Goal: Information Seeking & Learning: Learn about a topic

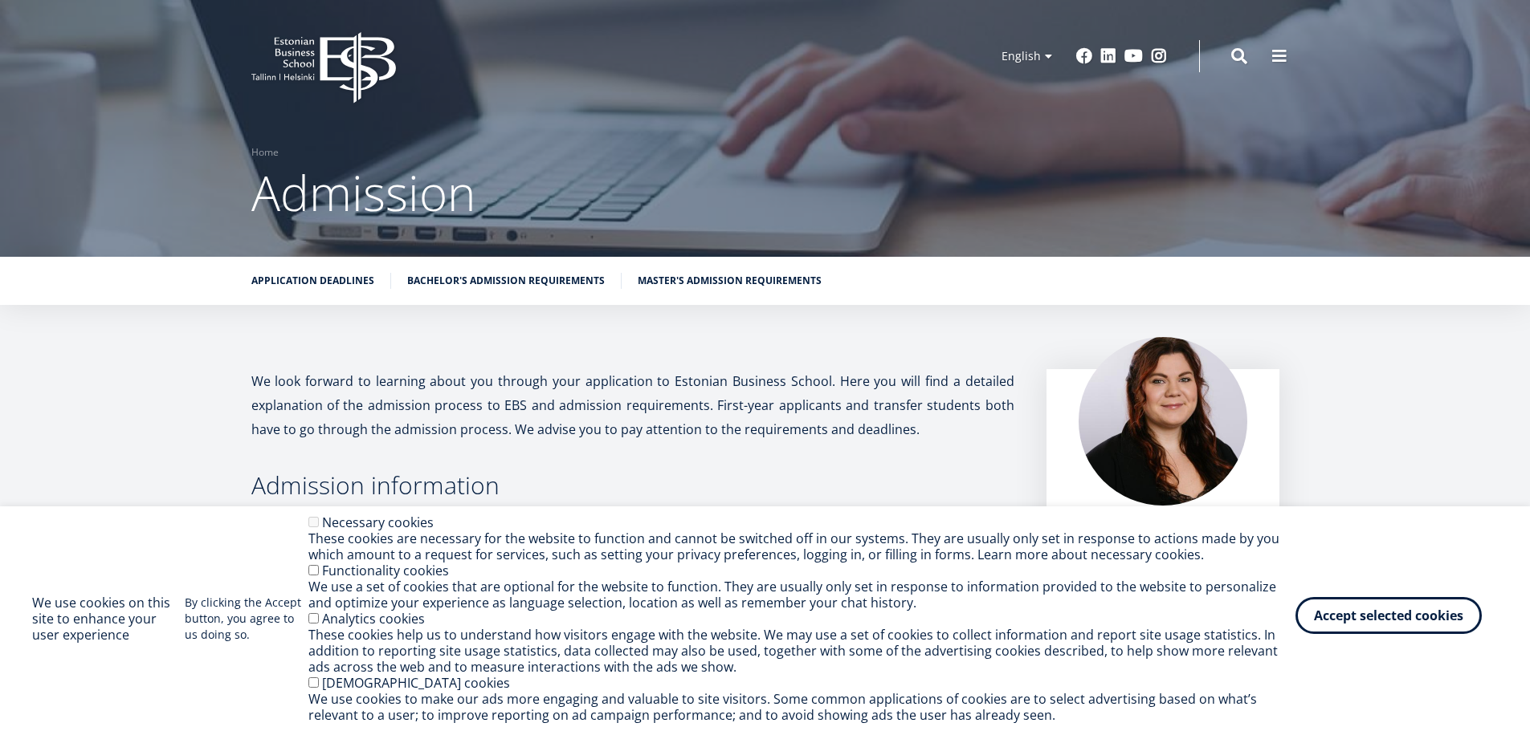
click at [1338, 618] on button "Accept selected cookies" at bounding box center [1388, 615] width 186 height 37
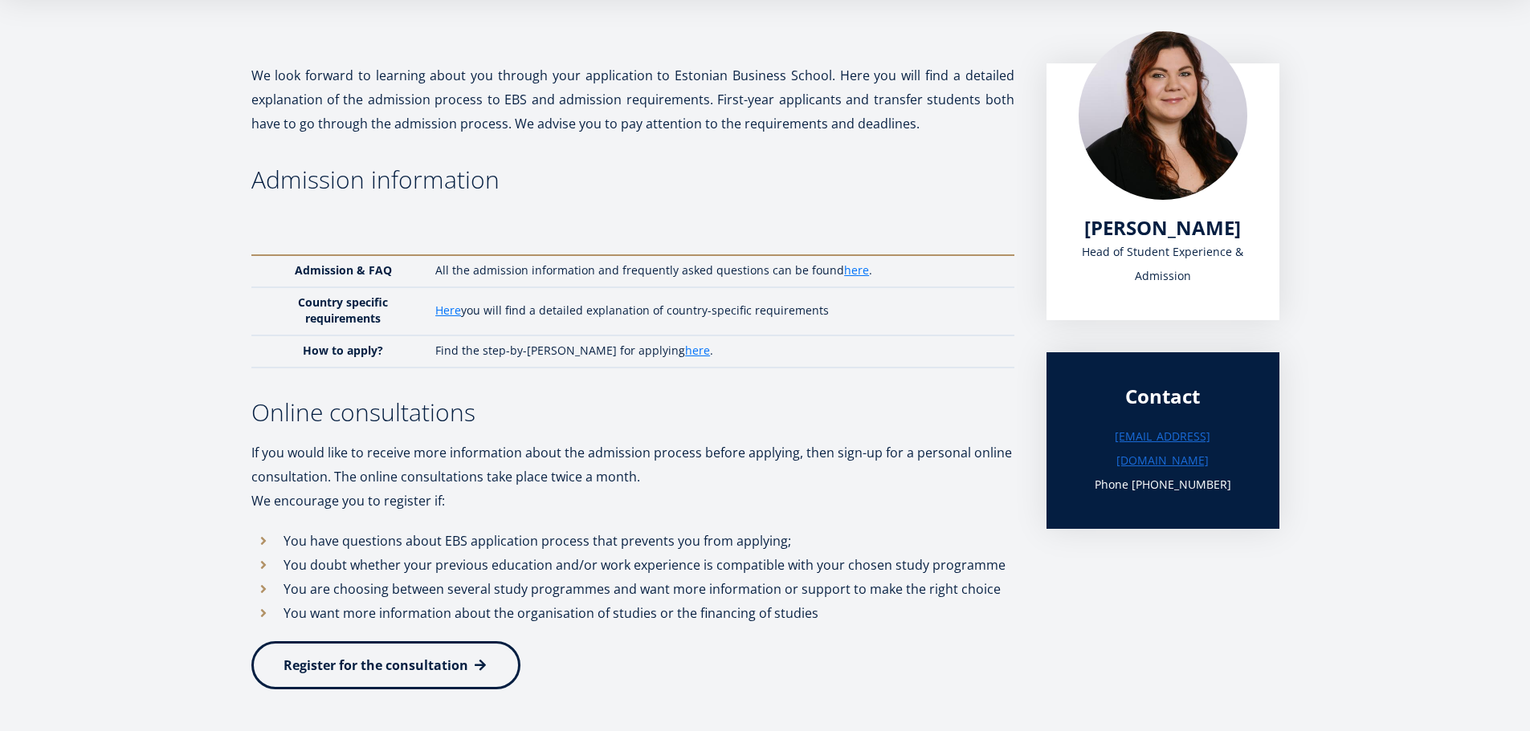
scroll to position [401, 0]
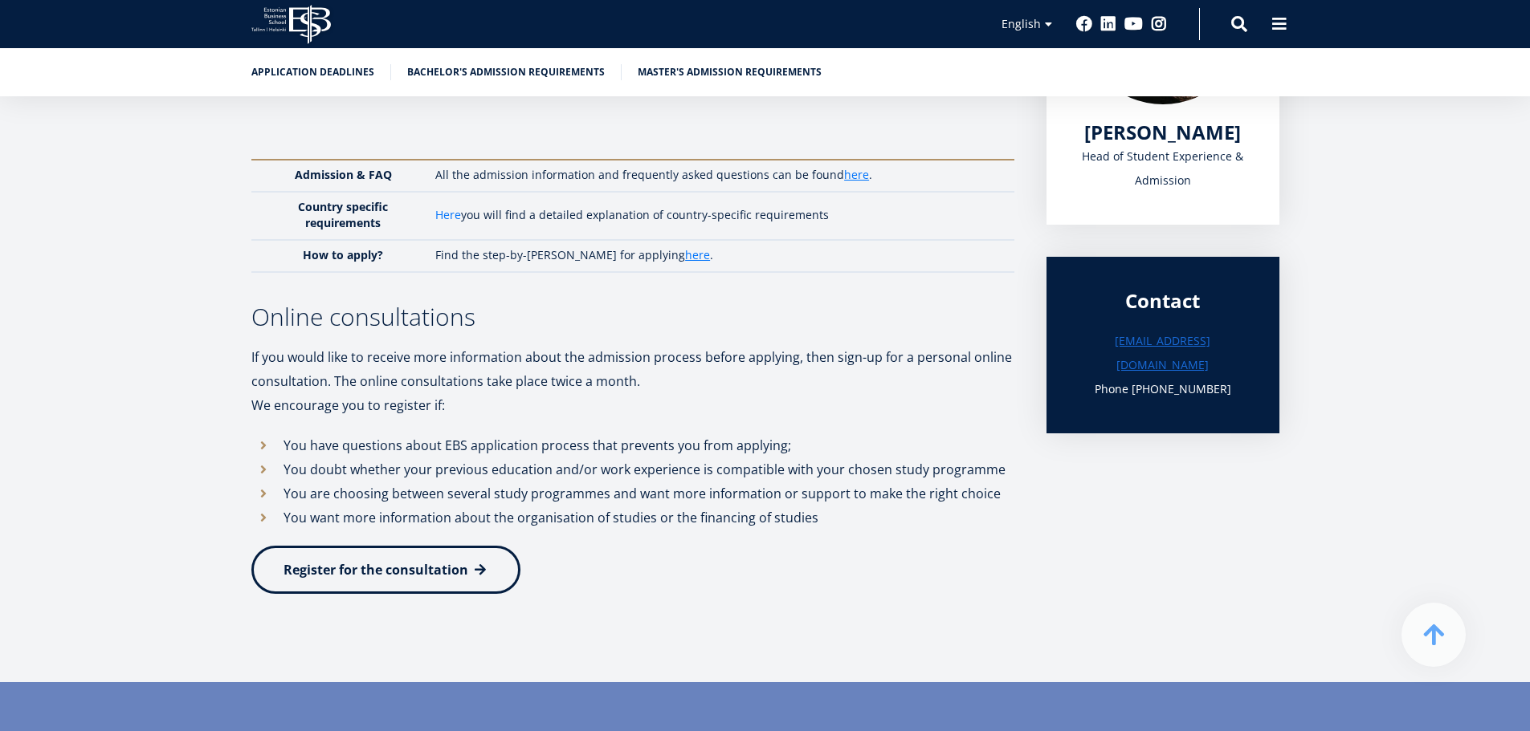
click at [450, 217] on link "Here" at bounding box center [448, 215] width 26 height 16
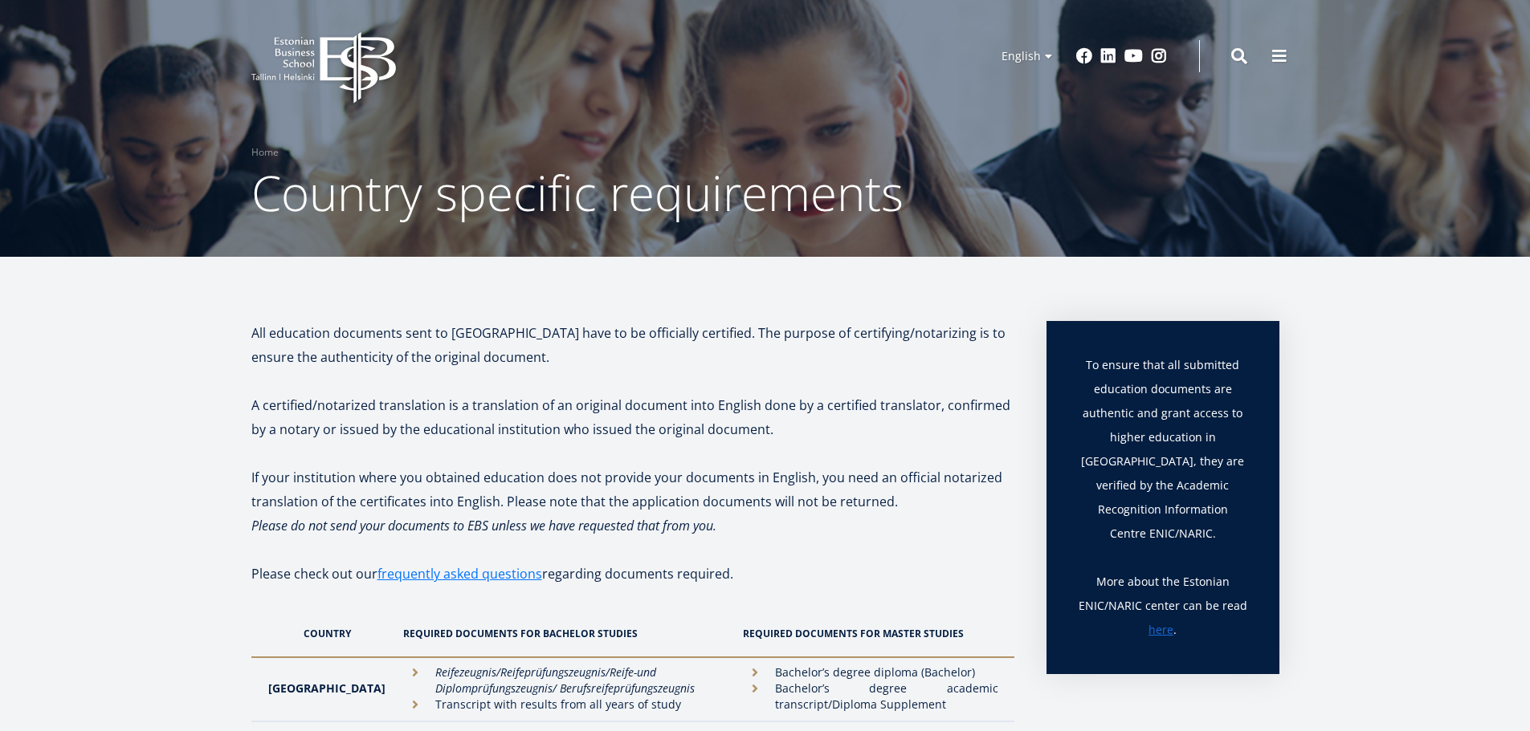
click at [334, 43] on icon "EBS Logo Created with Sketch." at bounding box center [323, 67] width 145 height 71
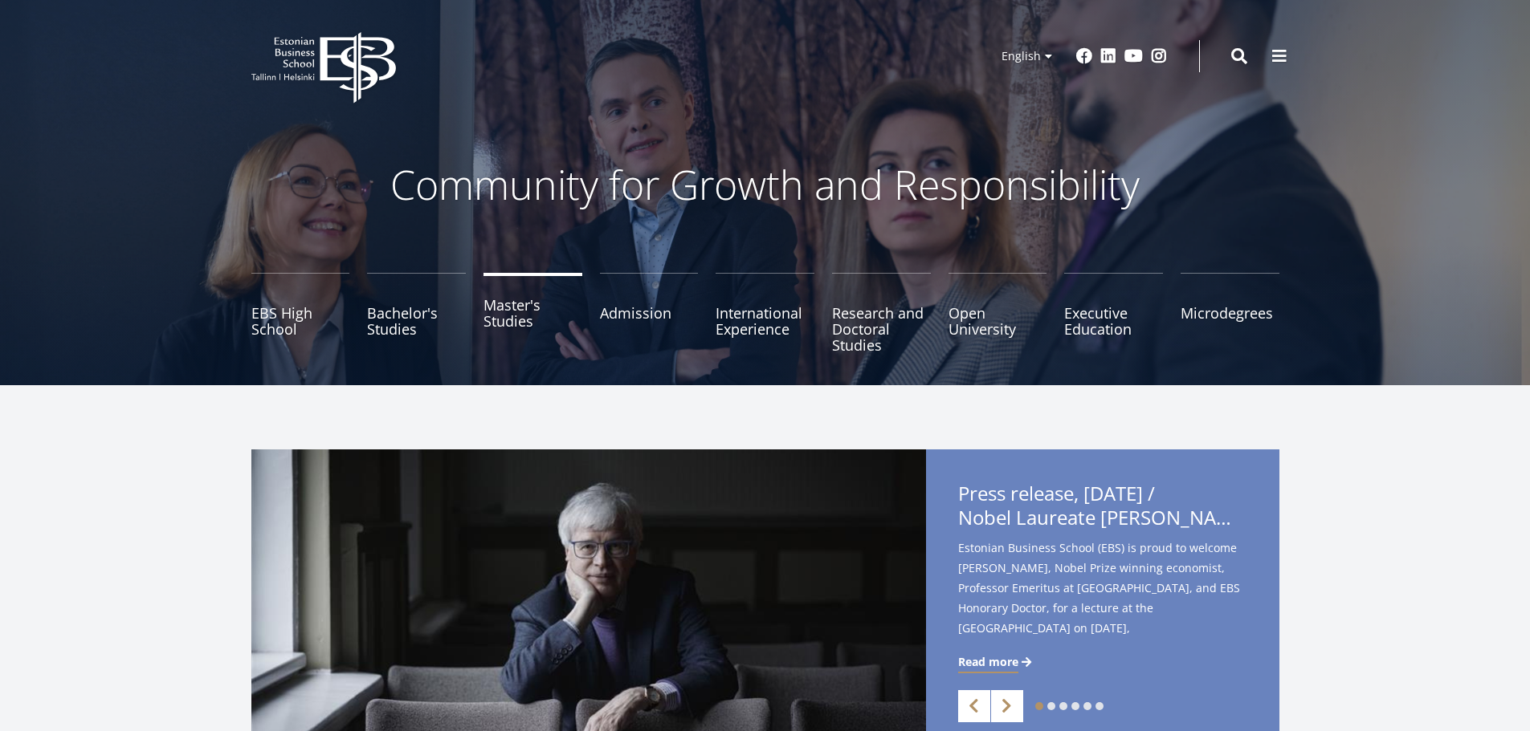
click at [504, 320] on link "Master's Studies" at bounding box center [532, 313] width 99 height 80
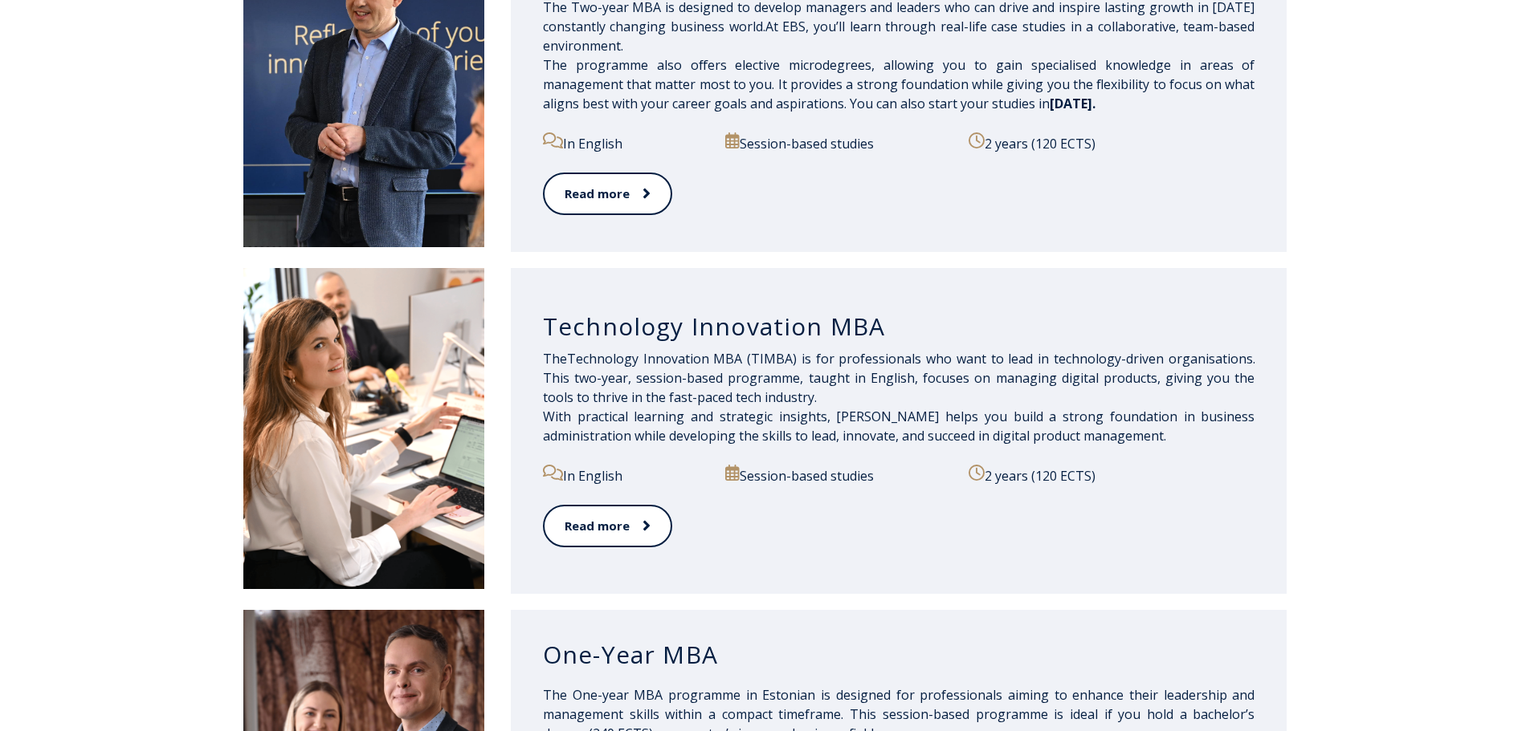
scroll to position [963, 0]
click at [609, 525] on link "Read more" at bounding box center [607, 527] width 128 height 44
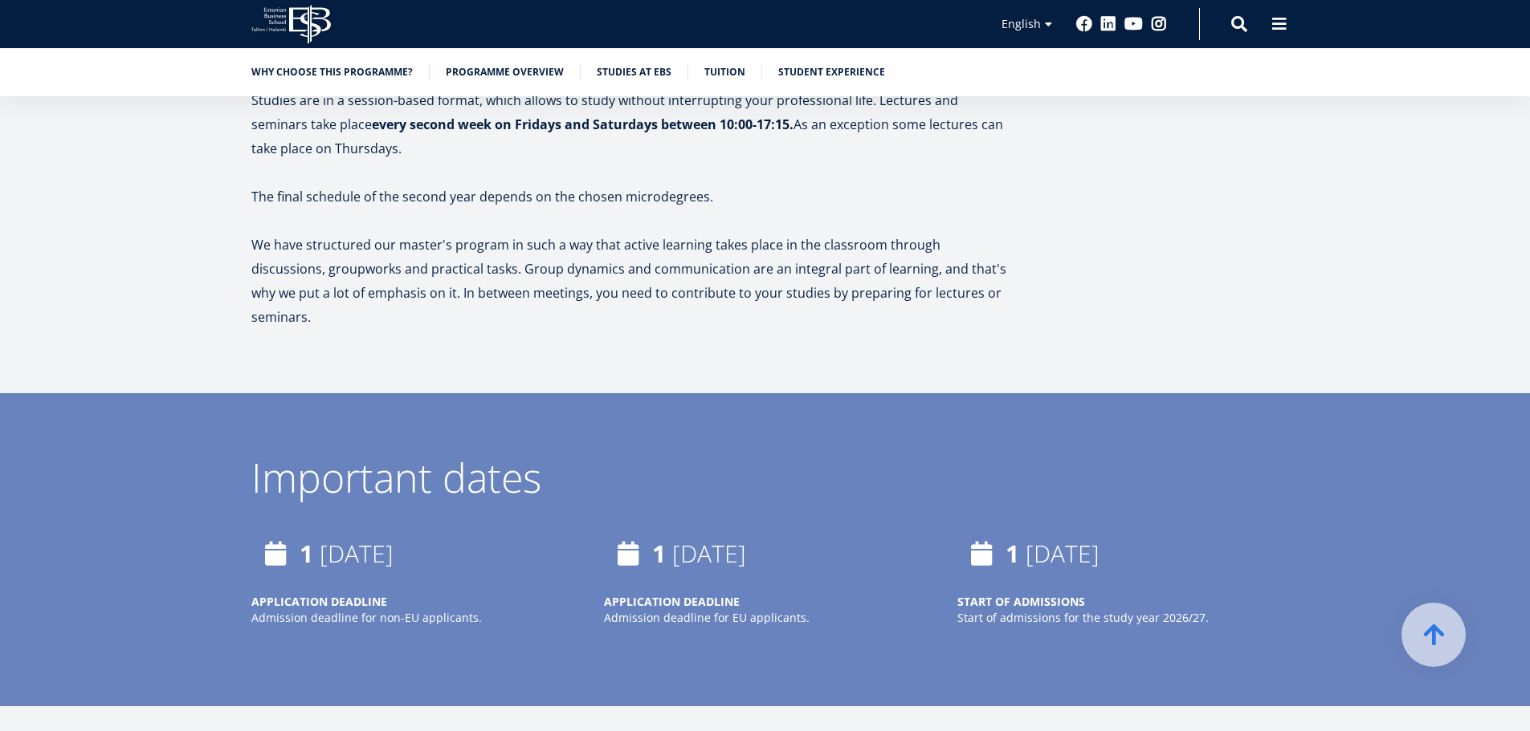
scroll to position [2569, 0]
